Goal: Obtain resource: Download file/media

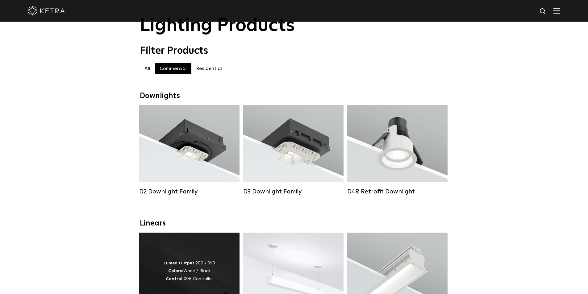
scroll to position [31, 0]
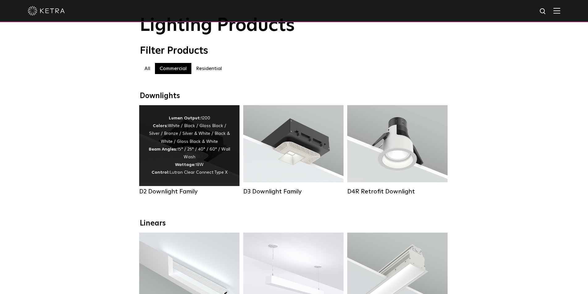
click at [164, 163] on div "Lumen Output: 1200 Colors: White / Black / Gloss Black / Silver / Bronze / Silv…" at bounding box center [189, 145] width 82 height 62
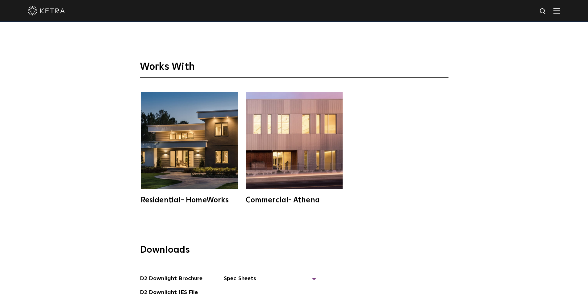
scroll to position [1754, 0]
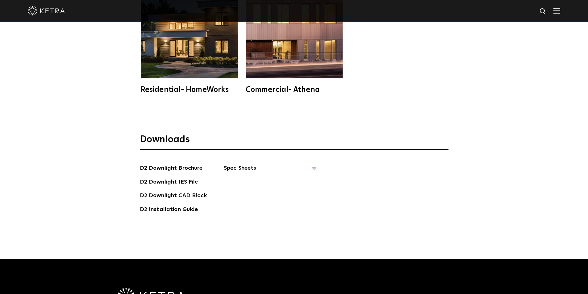
click at [248, 164] on span "Spec Sheets" at bounding box center [270, 171] width 93 height 14
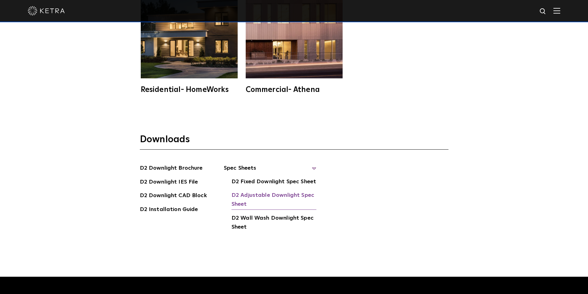
click at [251, 191] on link "D2 Adjustable Downlight Spec Sheet" at bounding box center [273, 200] width 85 height 19
click at [257, 177] on link "D2 Fixed Downlight Spec Sheet" at bounding box center [273, 182] width 85 height 10
